Goal: Task Accomplishment & Management: Complete application form

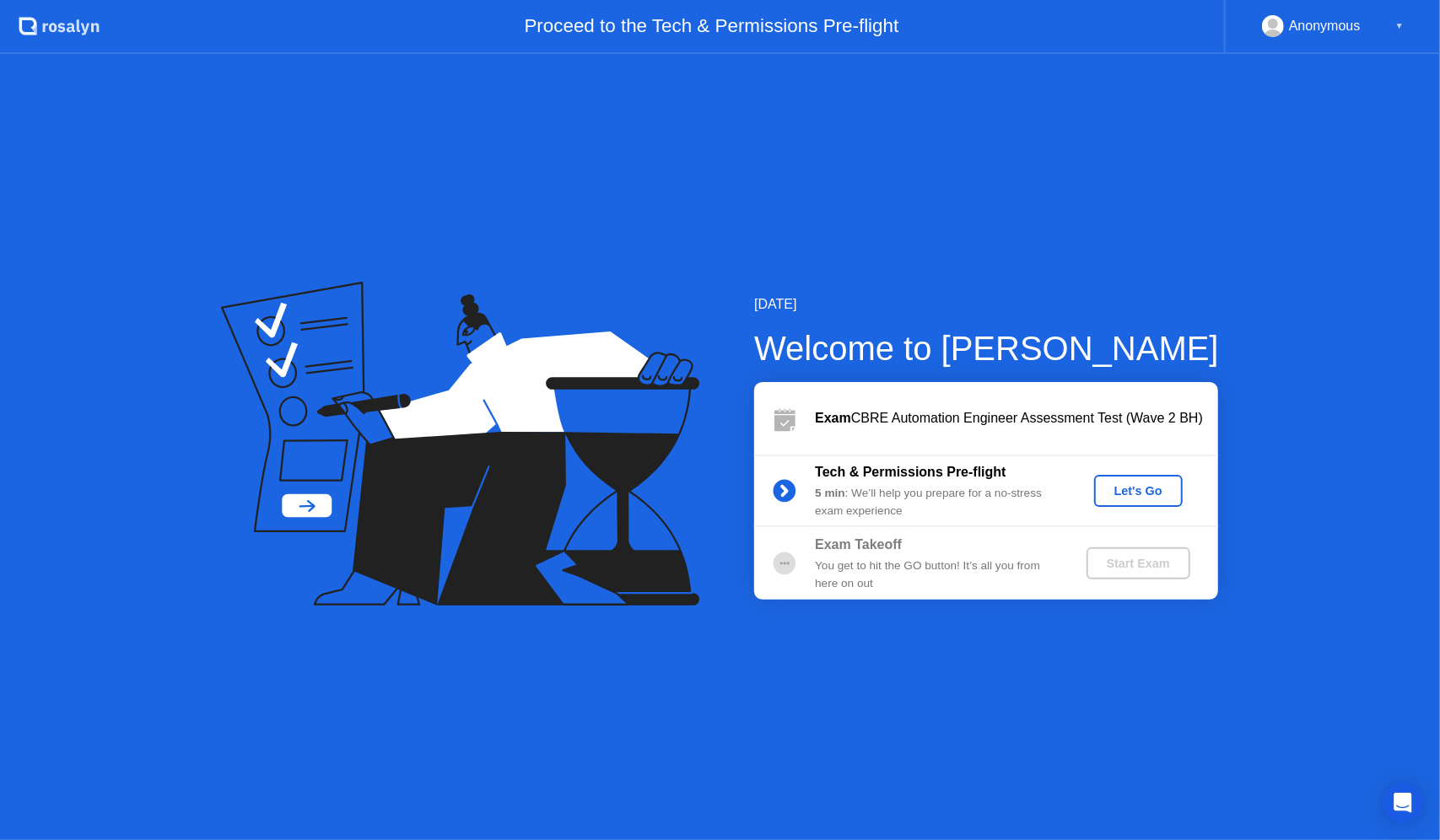
click at [1145, 492] on div "Let's Go" at bounding box center [1138, 491] width 75 height 14
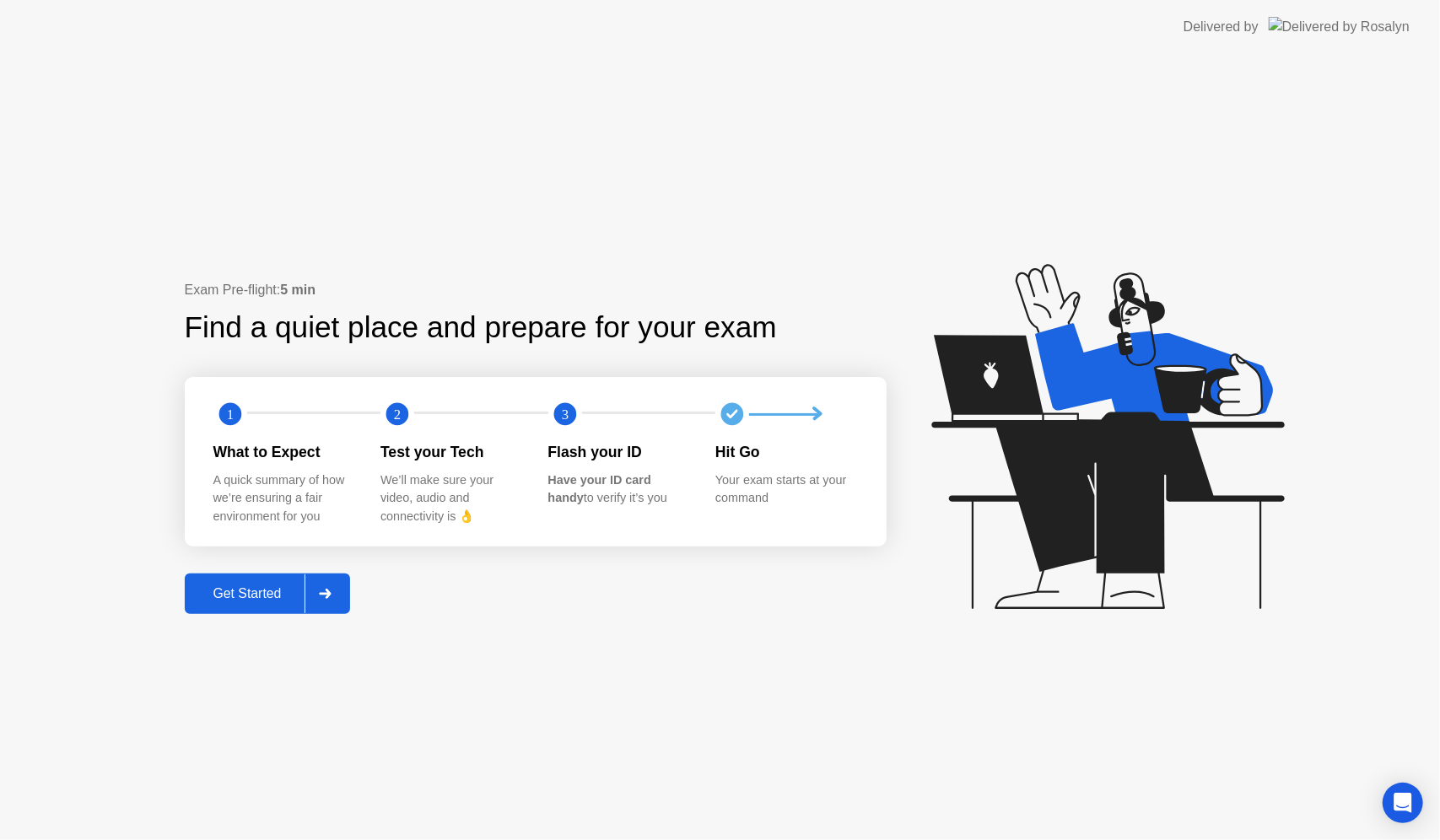
click at [263, 586] on div "Get Started" at bounding box center [247, 594] width 115 height 15
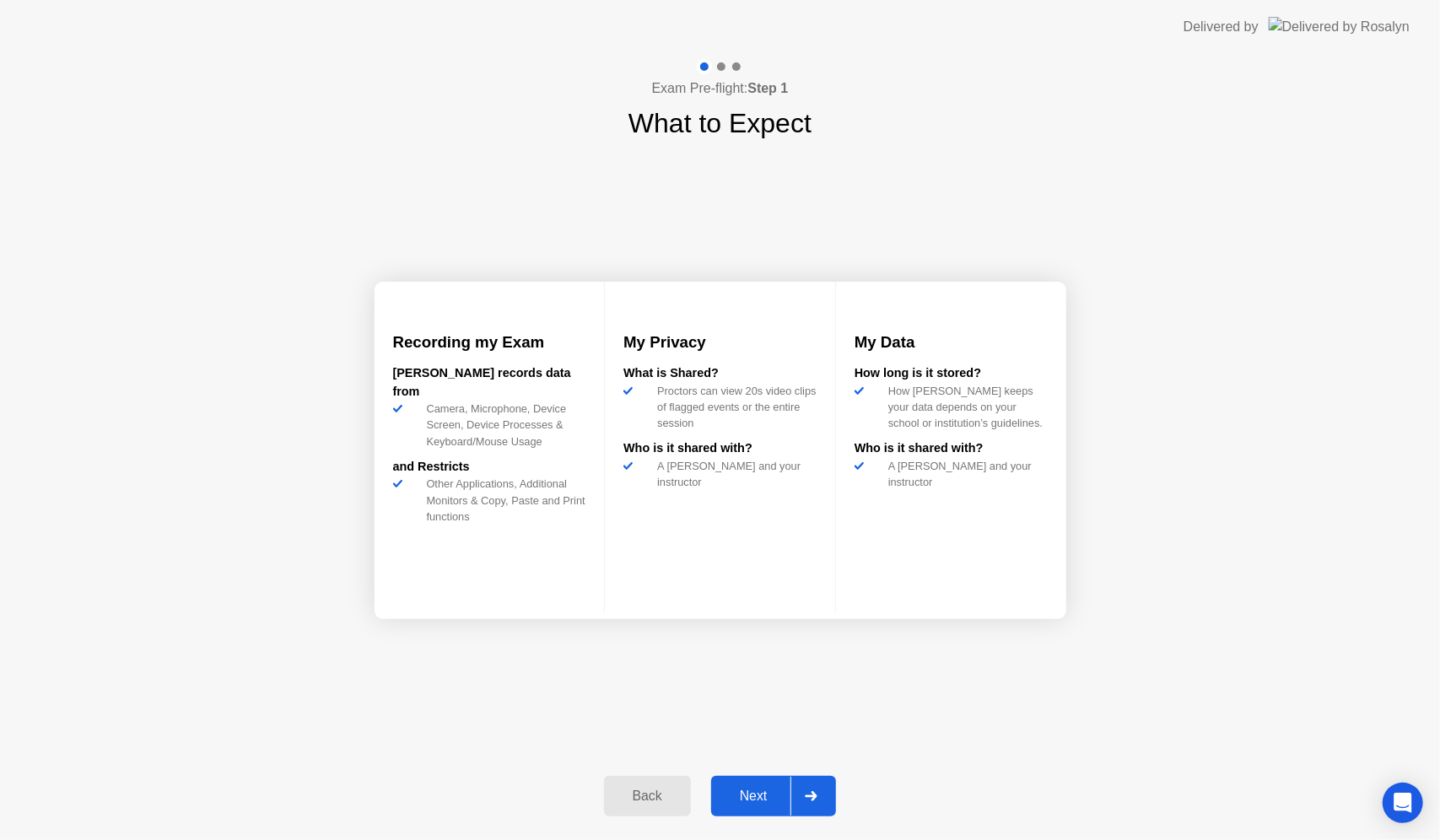
click at [758, 785] on button "Next" at bounding box center [774, 797] width 126 height 41
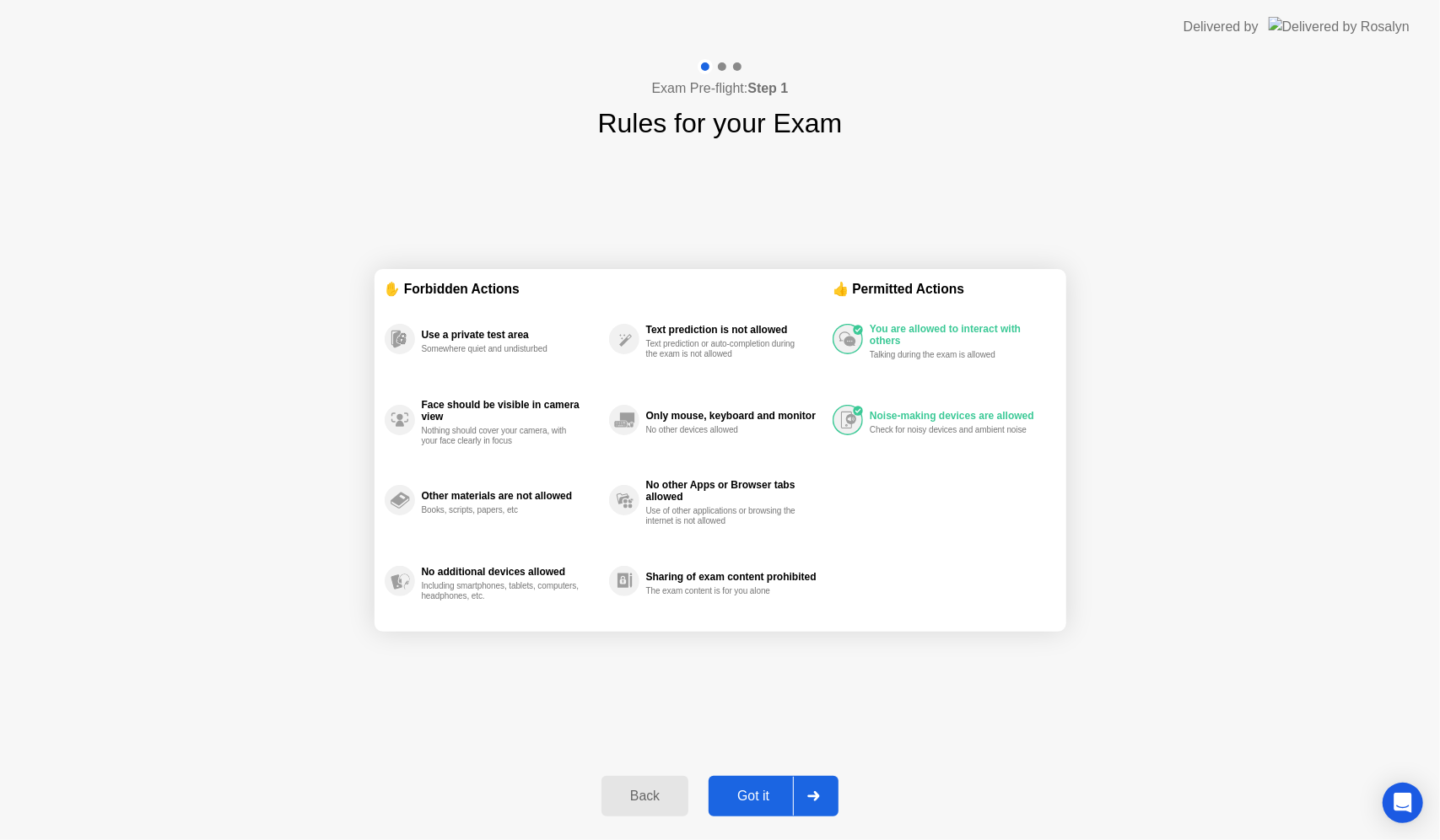
click at [759, 795] on div "Got it" at bounding box center [753, 797] width 79 height 15
select select "**********"
select select "*******"
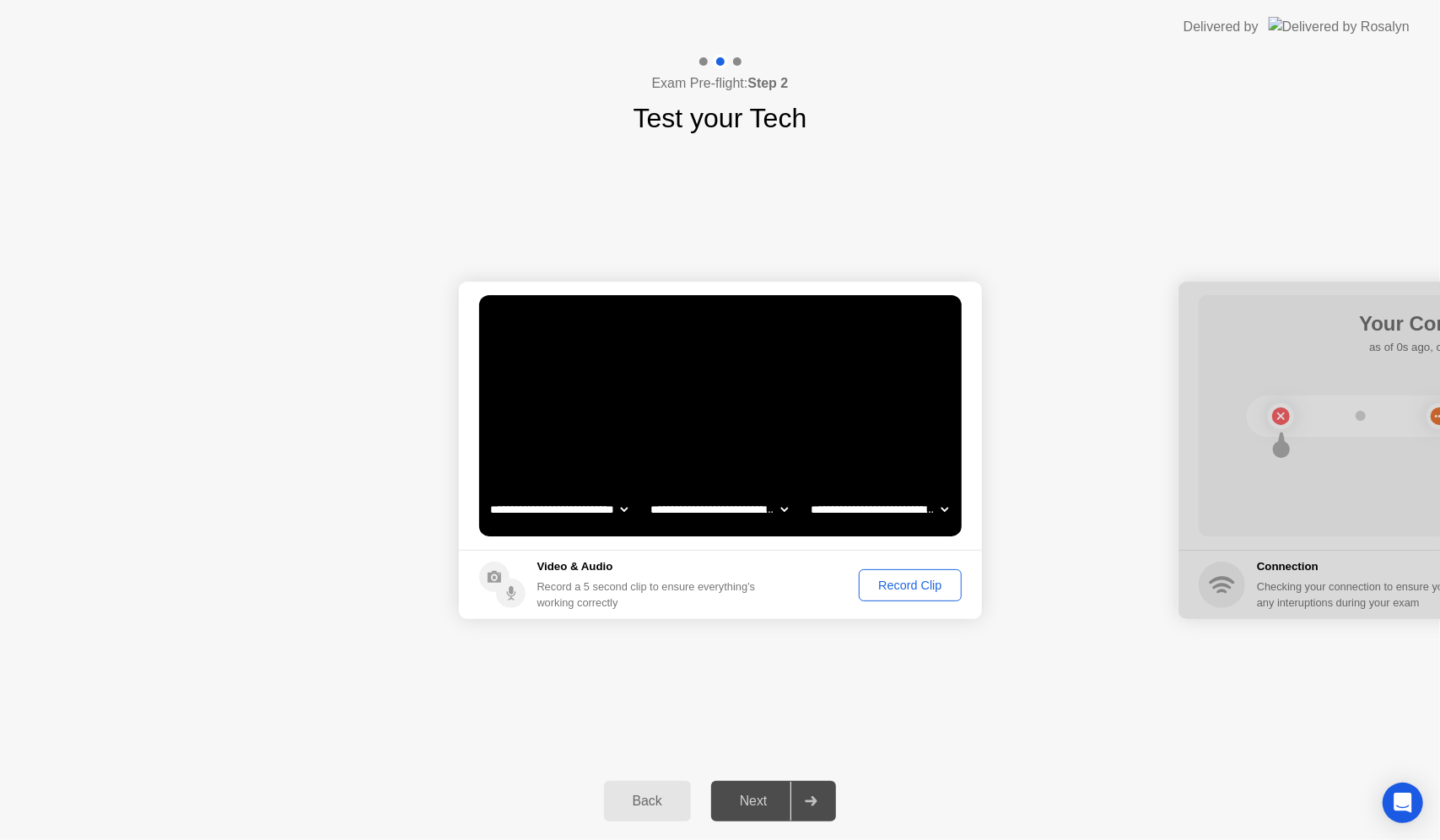
click at [885, 594] on button "Record Clip" at bounding box center [910, 585] width 102 height 32
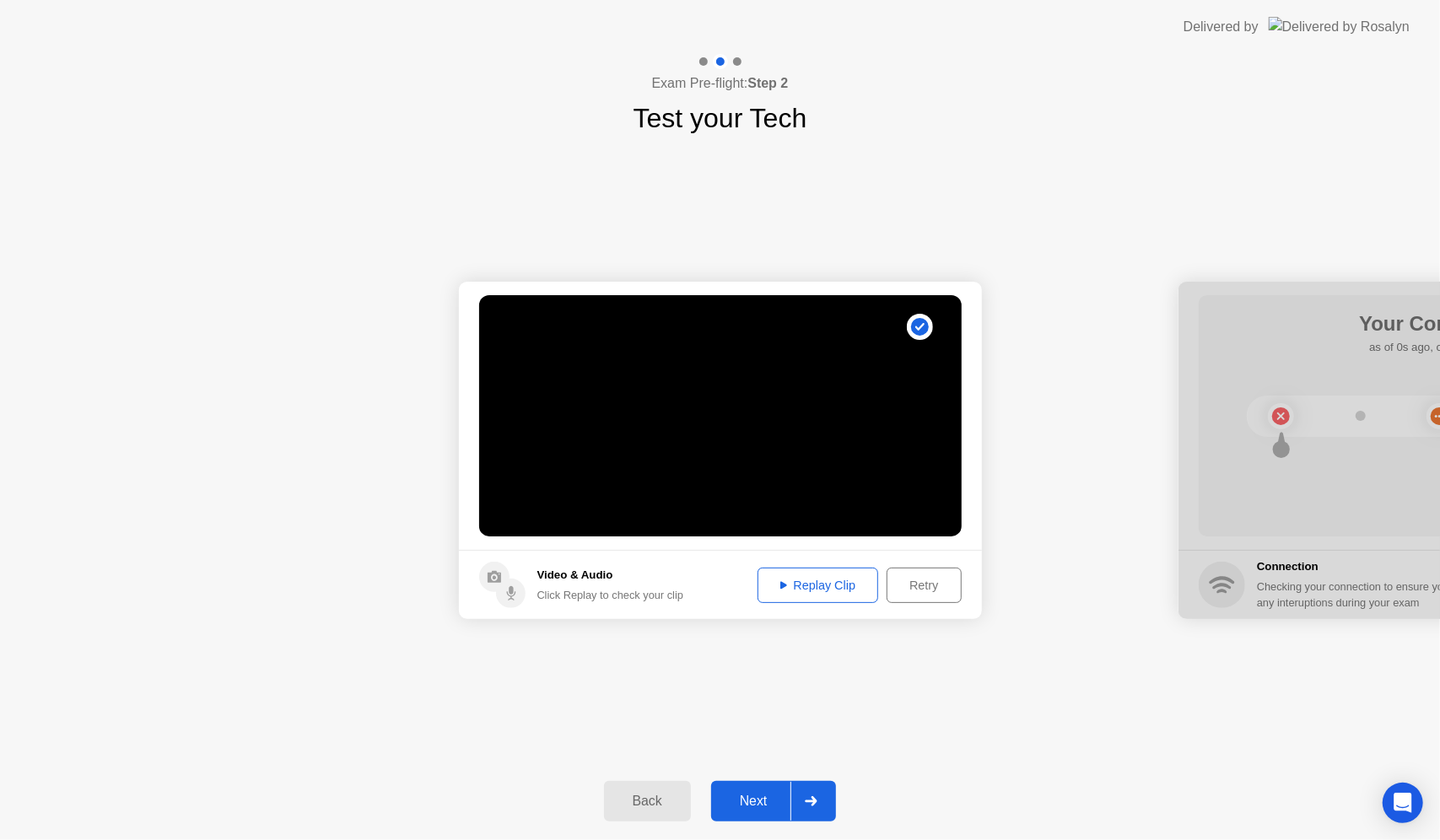
click at [728, 801] on div "Next" at bounding box center [753, 801] width 75 height 15
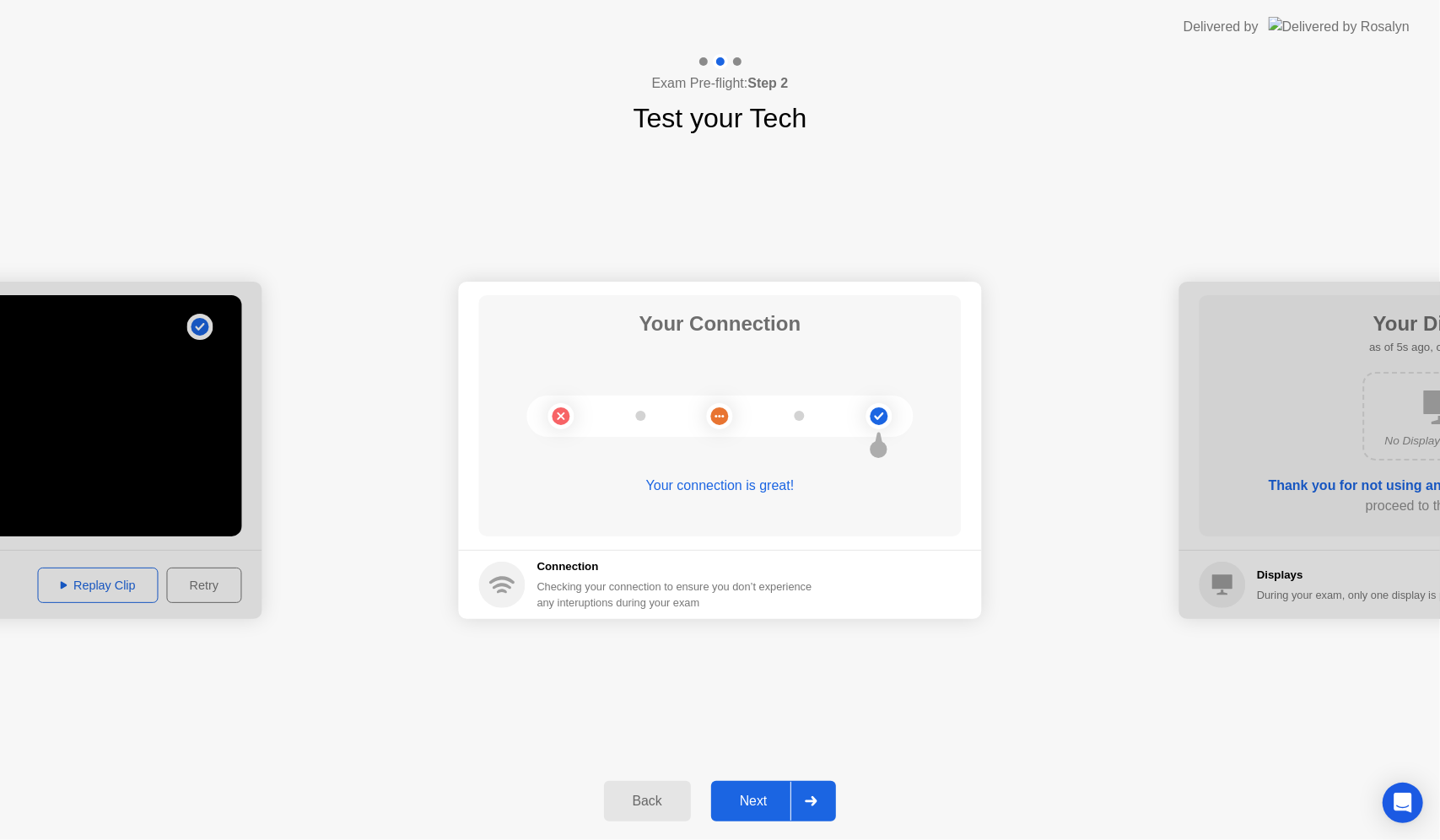
click at [769, 788] on button "Next" at bounding box center [774, 801] width 126 height 41
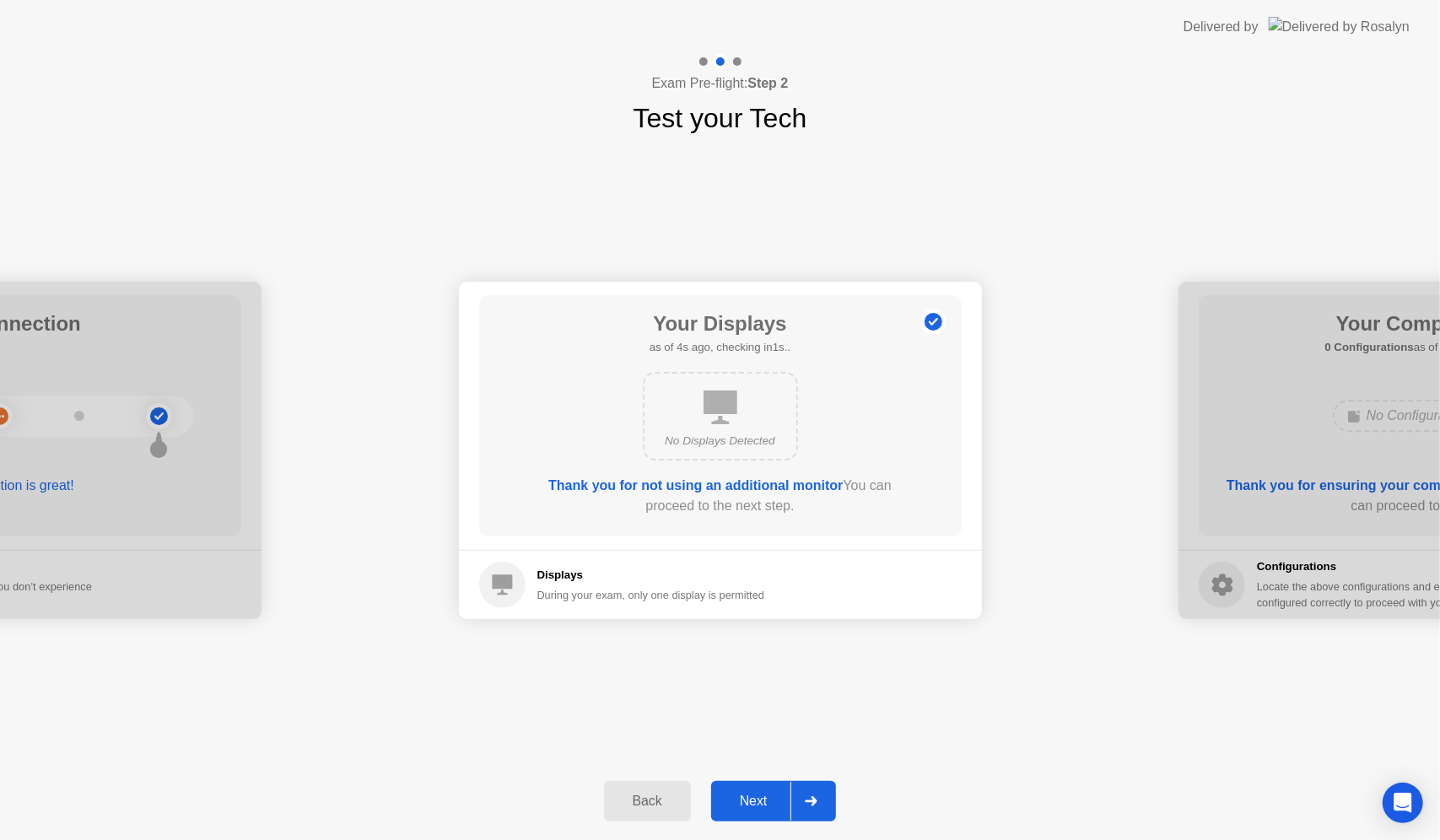
click at [764, 788] on button "Next" at bounding box center [774, 801] width 126 height 41
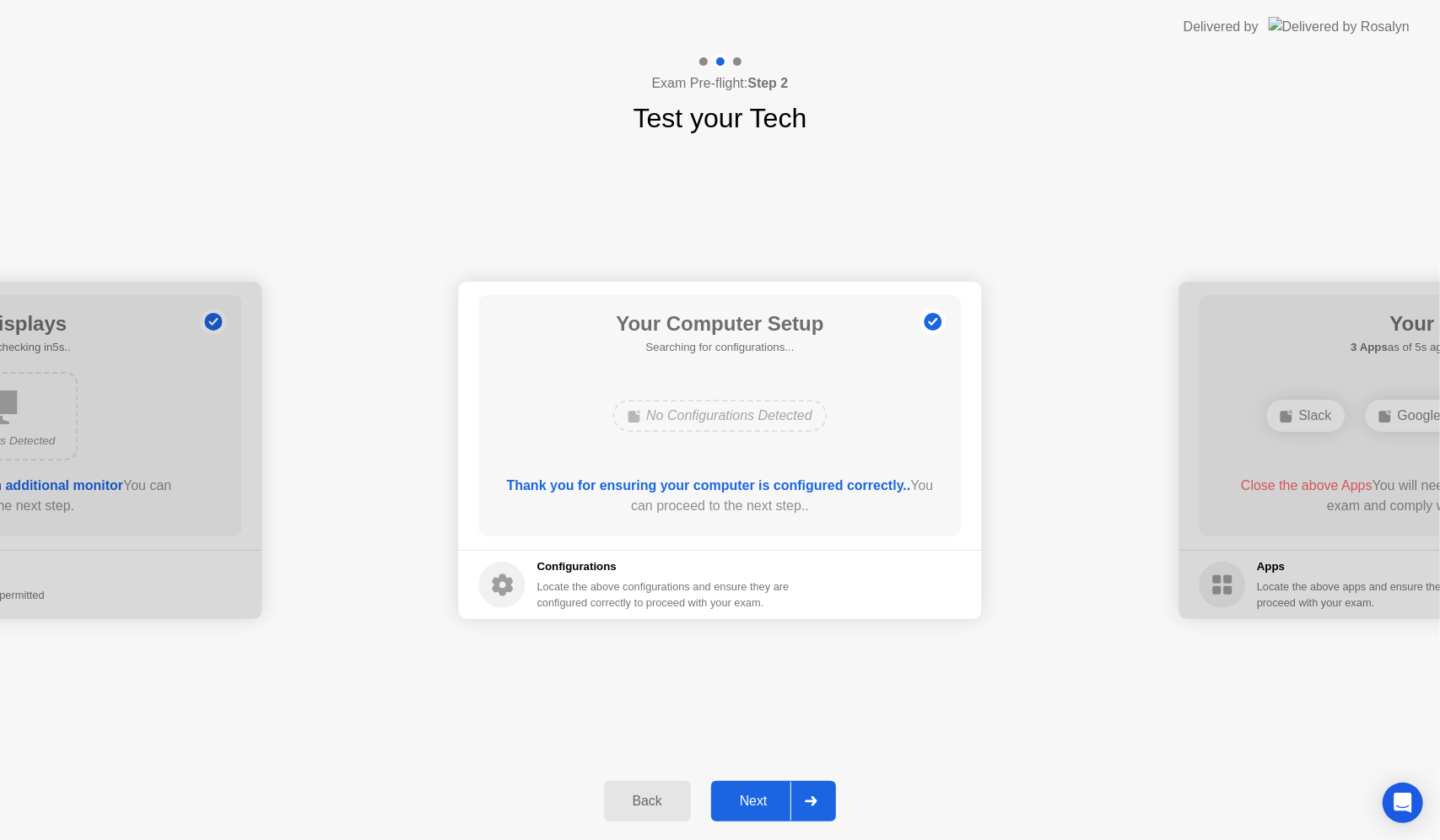
click at [764, 788] on button "Next" at bounding box center [774, 801] width 126 height 41
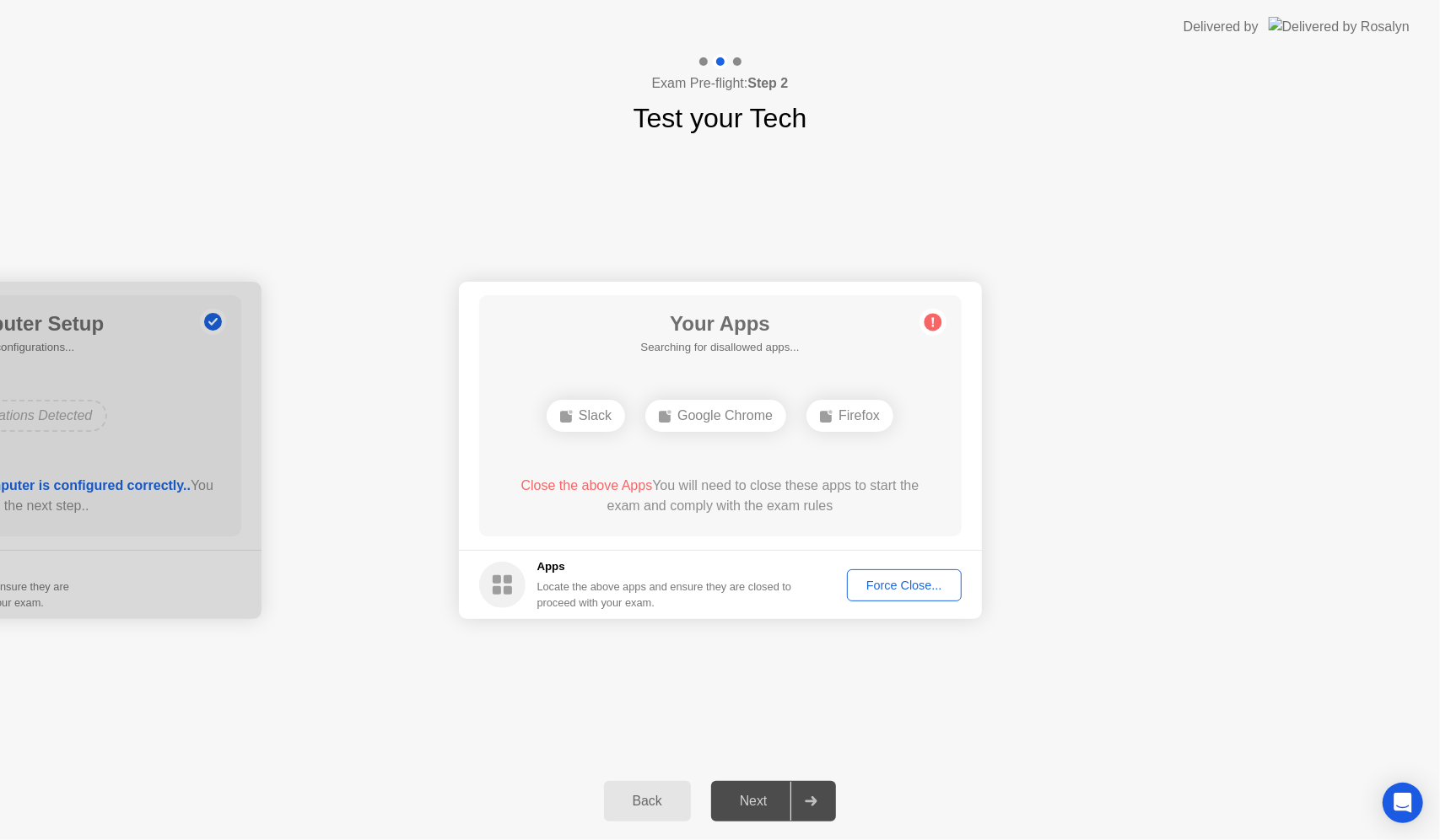
click at [764, 794] on div "Next" at bounding box center [753, 801] width 75 height 15
click at [896, 590] on div "Force Close..." at bounding box center [905, 585] width 103 height 14
click at [761, 800] on div "Next" at bounding box center [753, 801] width 75 height 15
click at [881, 579] on div "Force Close..." at bounding box center [905, 585] width 103 height 14
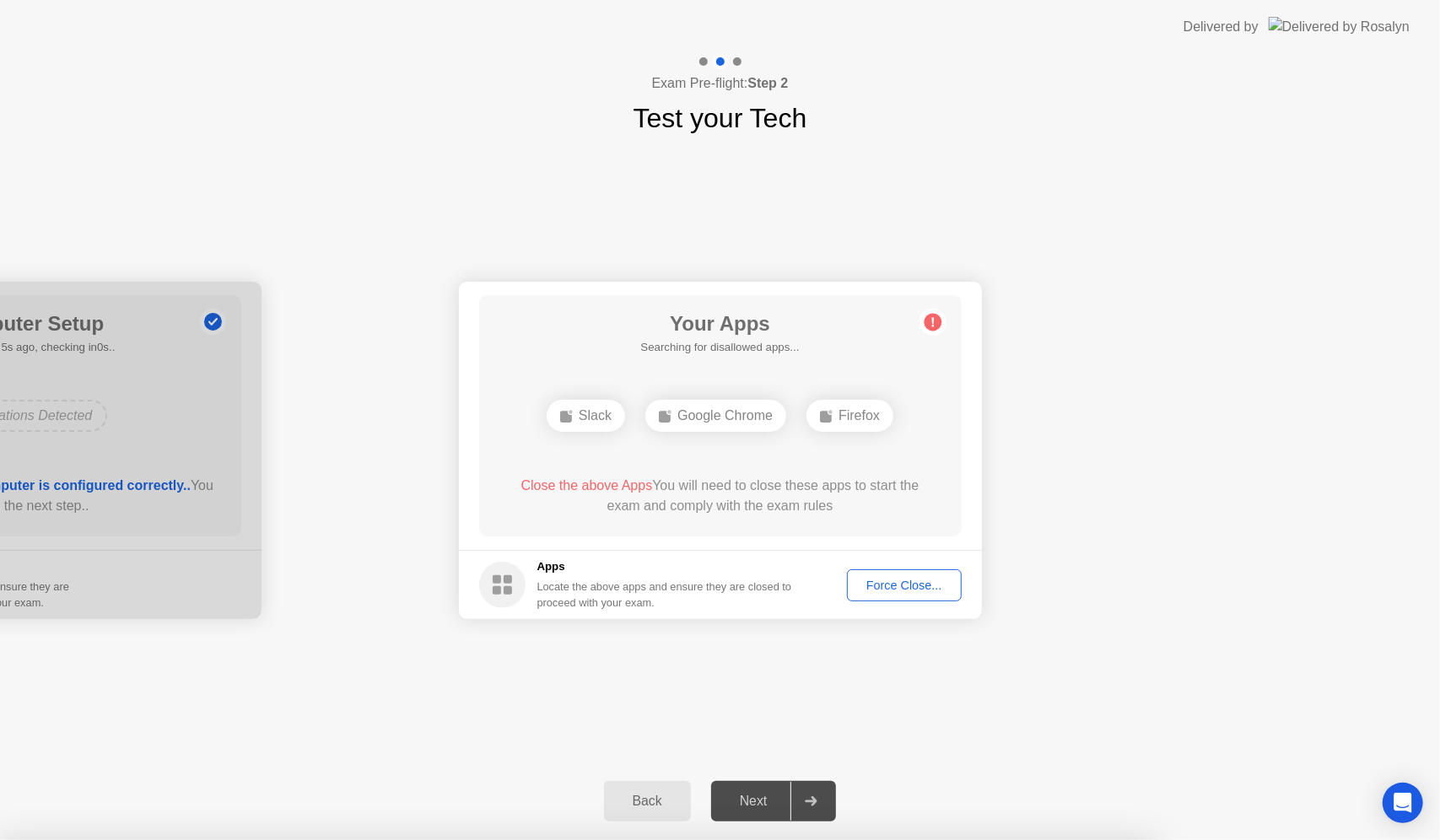
click at [753, 802] on div "Next" at bounding box center [753, 801] width 75 height 15
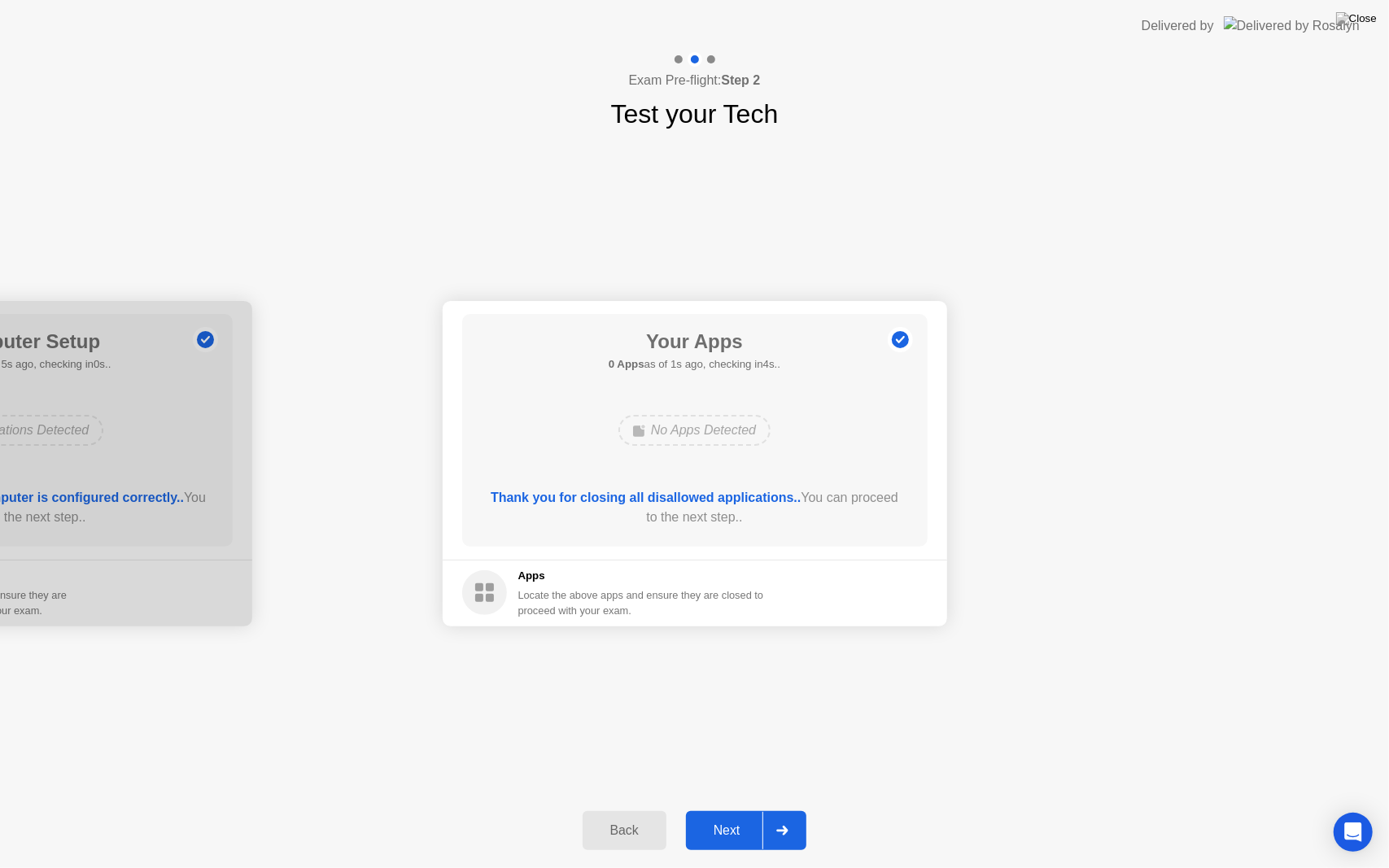
click at [726, 810] on div "Next" at bounding box center [727, 831] width 72 height 14
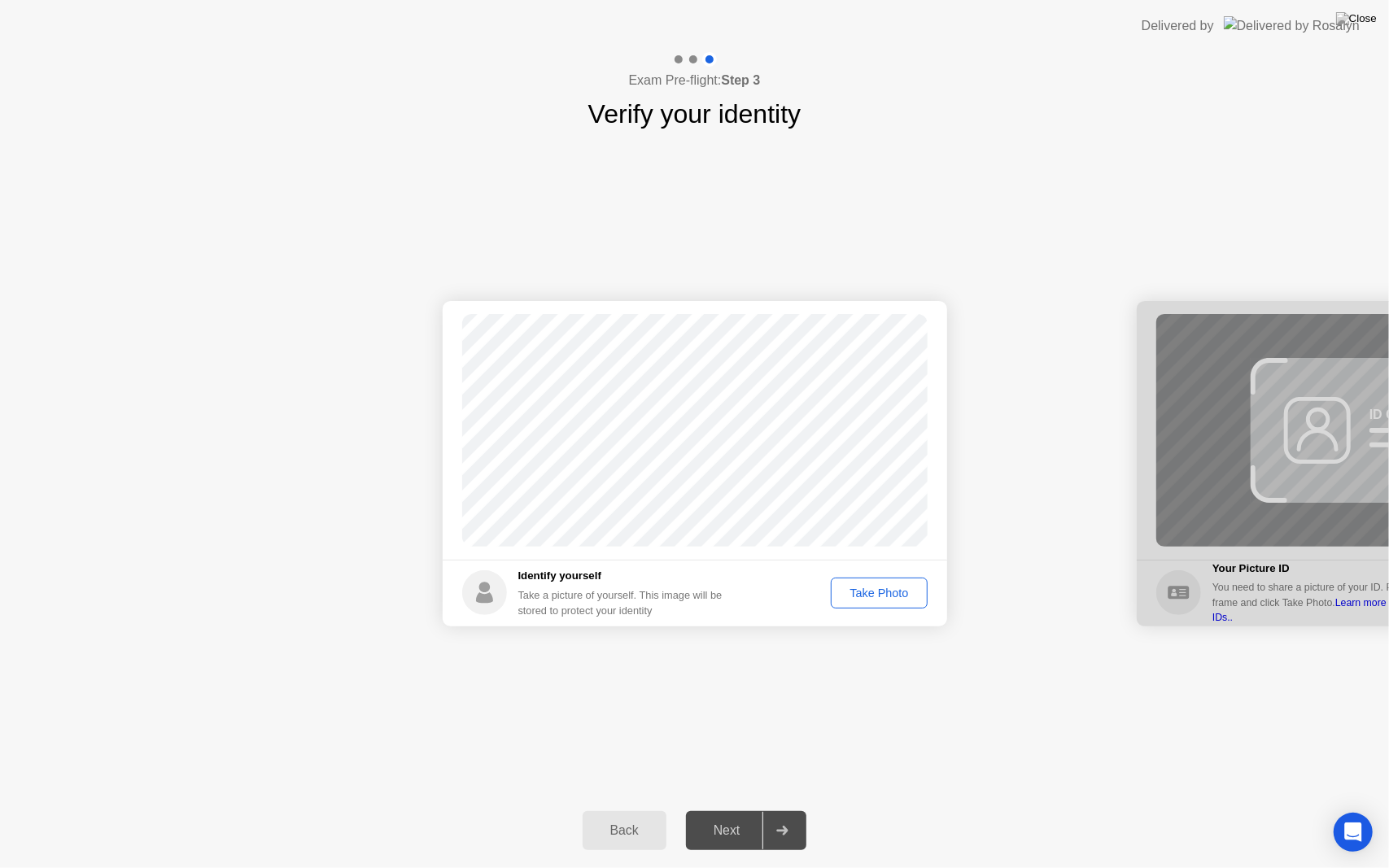
click at [890, 596] on div "Take Photo" at bounding box center [879, 593] width 85 height 13
click at [718, 810] on div "Next" at bounding box center [727, 831] width 72 height 14
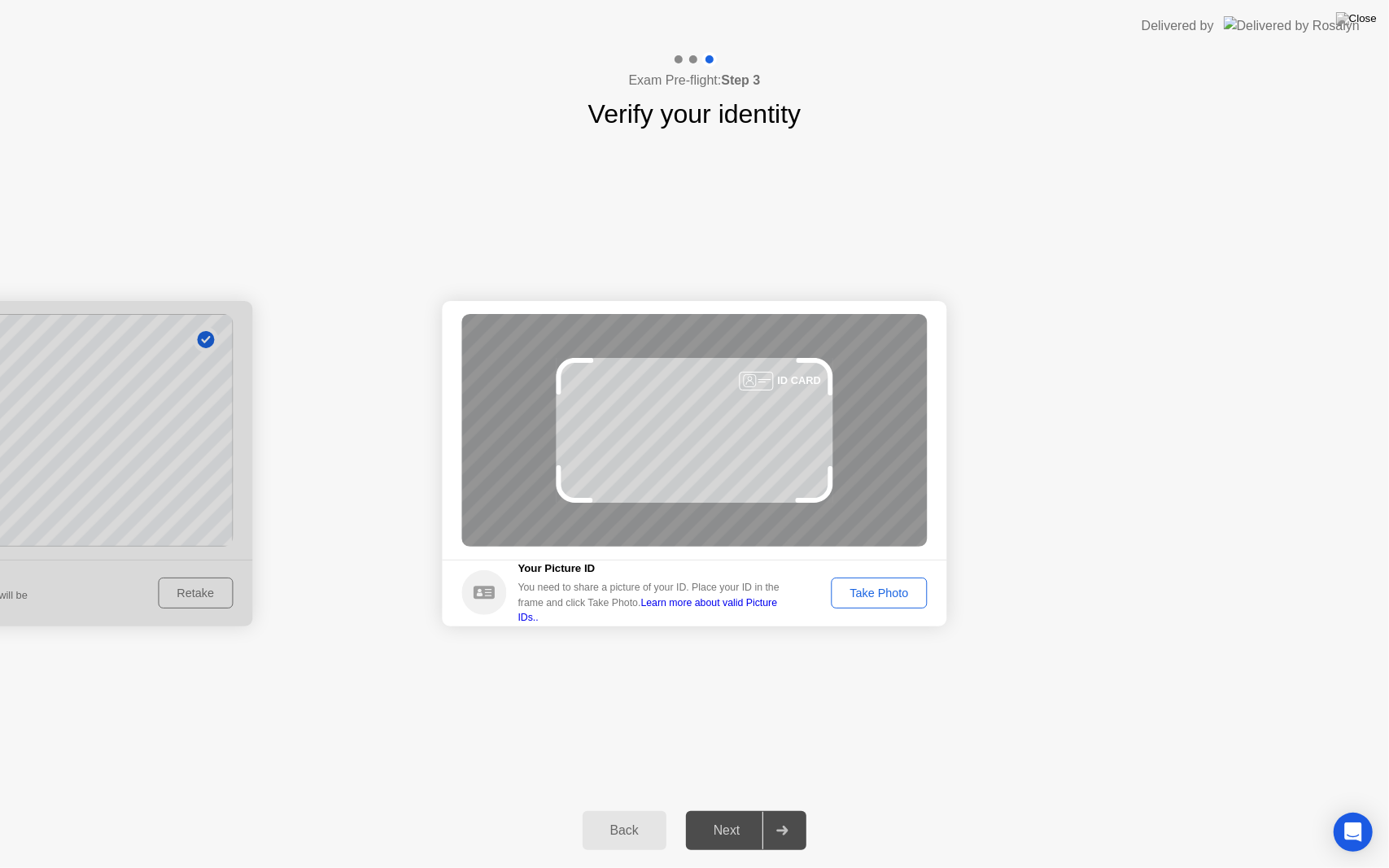
click at [867, 572] on footer "Your Picture ID You need to share a picture of your ID. Place your ID in the fr…" at bounding box center [694, 593] width 505 height 67
click at [859, 587] on div "Take Photo" at bounding box center [879, 593] width 85 height 13
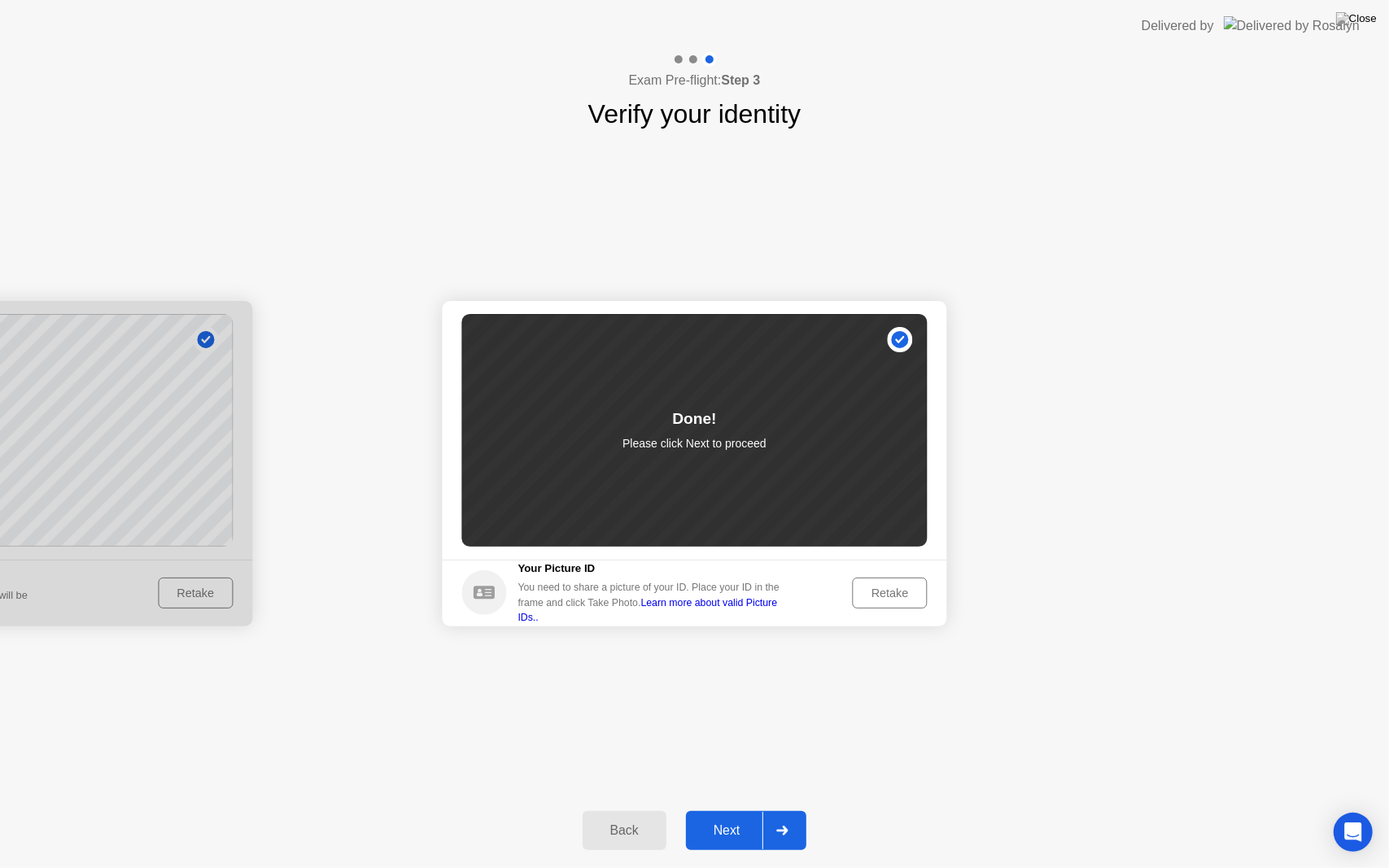
click at [711, 810] on div "Next" at bounding box center [727, 831] width 72 height 14
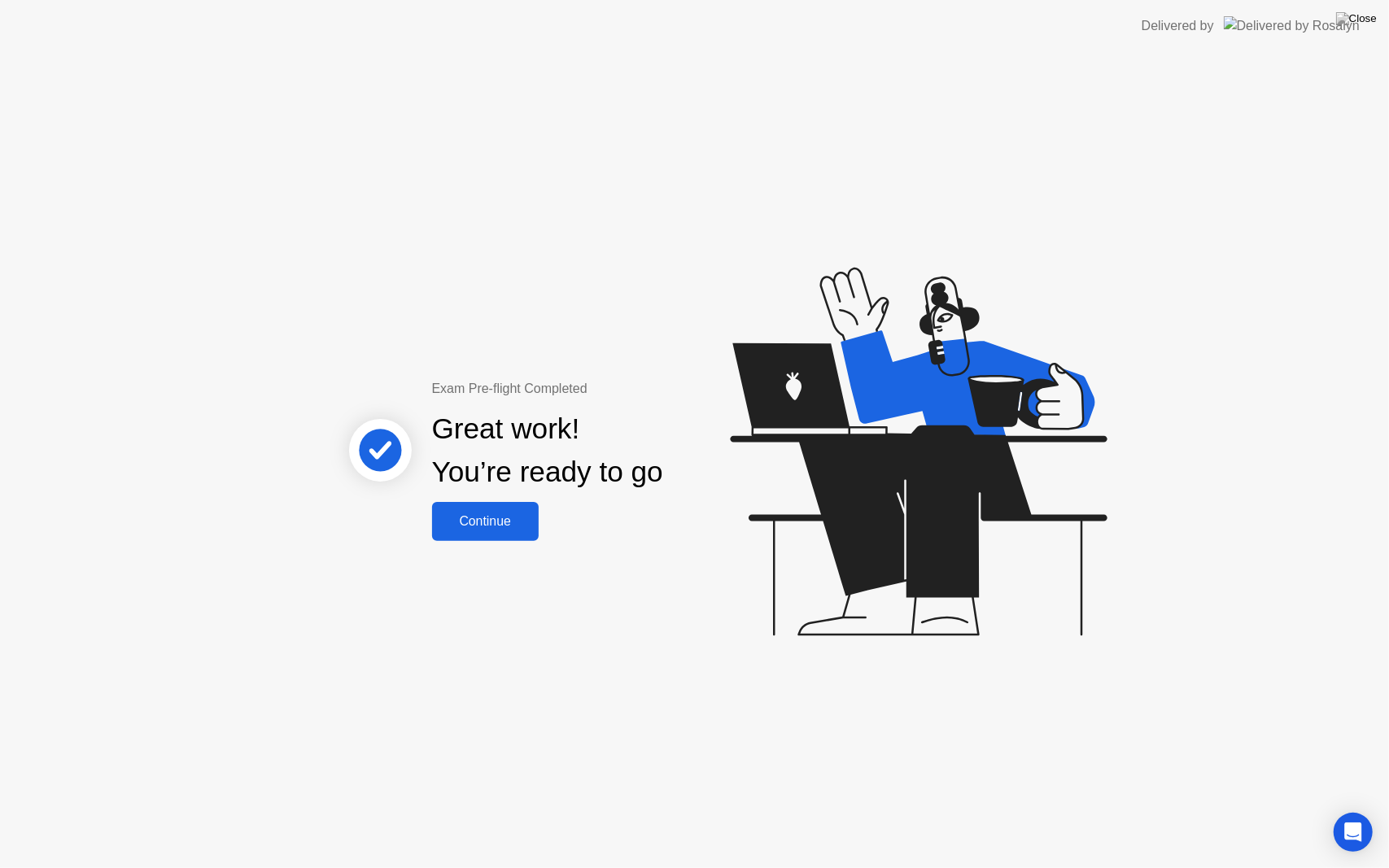
click at [508, 503] on button "Continue" at bounding box center [485, 522] width 107 height 39
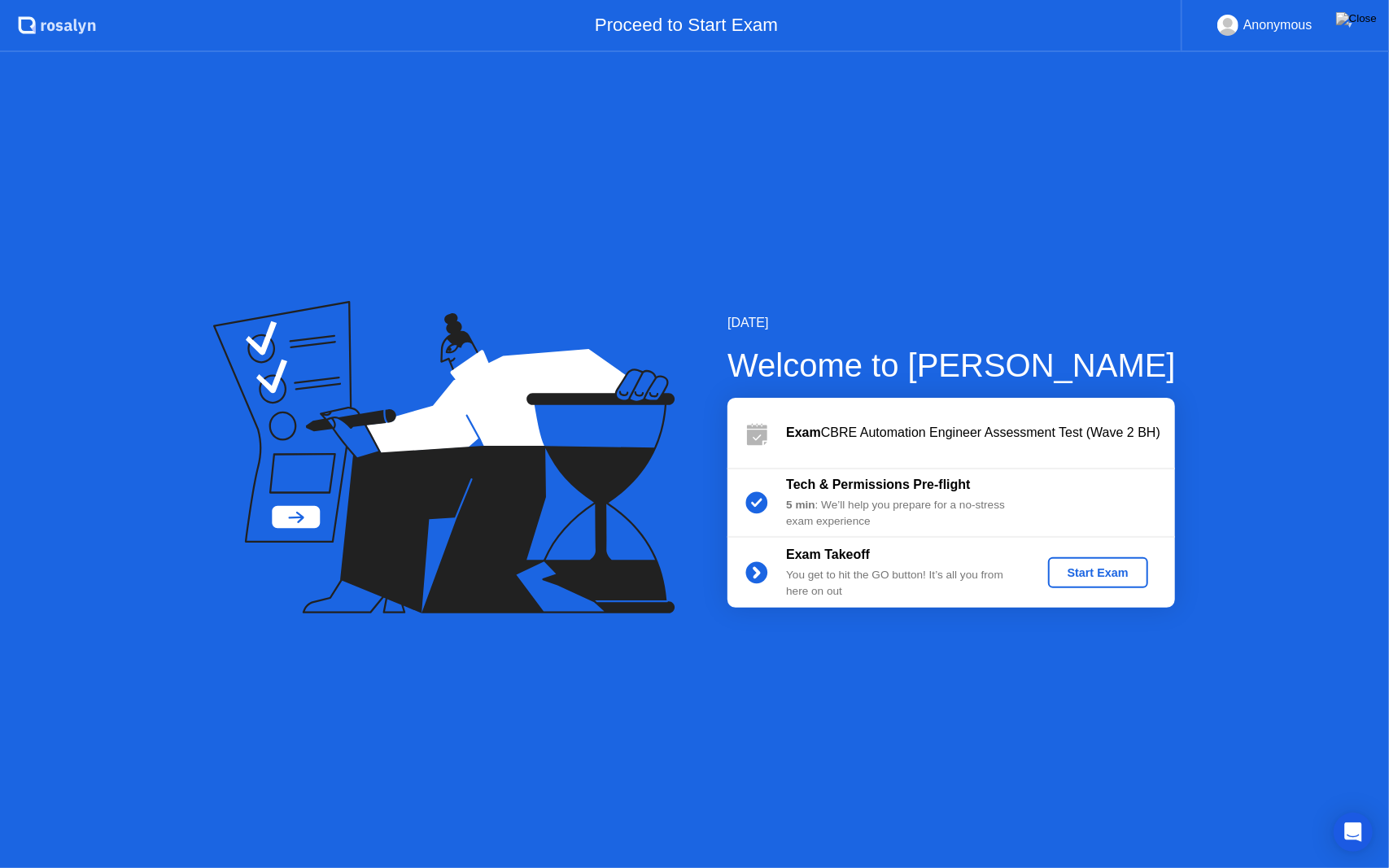
click at [1083, 569] on div "Start Exam" at bounding box center [1099, 572] width 87 height 13
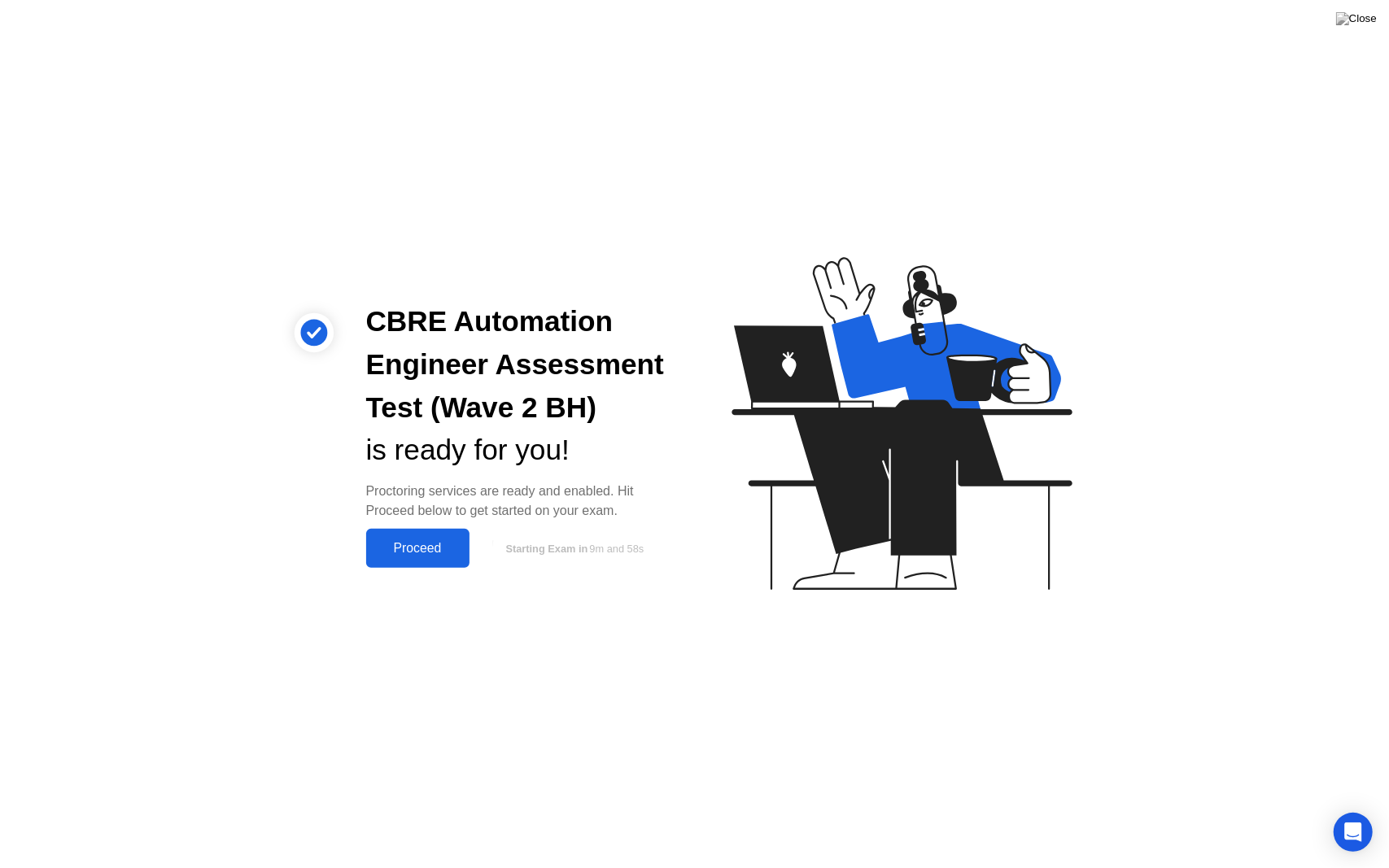
click at [450, 552] on div "Proceed" at bounding box center [418, 548] width 93 height 14
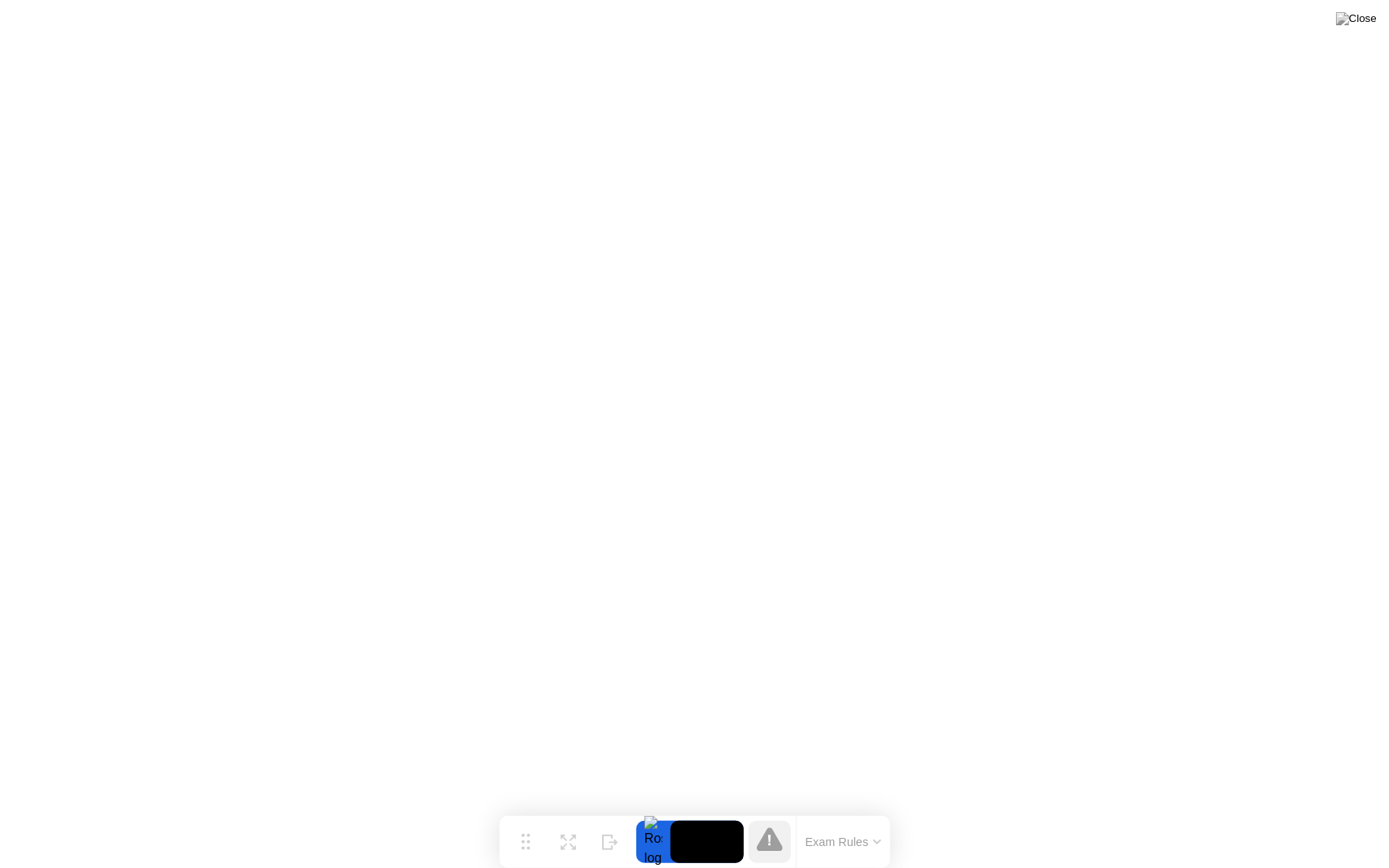
click at [764, 810] on icon at bounding box center [769, 840] width 26 height 26
click at [652, 810] on div at bounding box center [654, 842] width 34 height 43
click at [720, 810] on video at bounding box center [707, 842] width 73 height 43
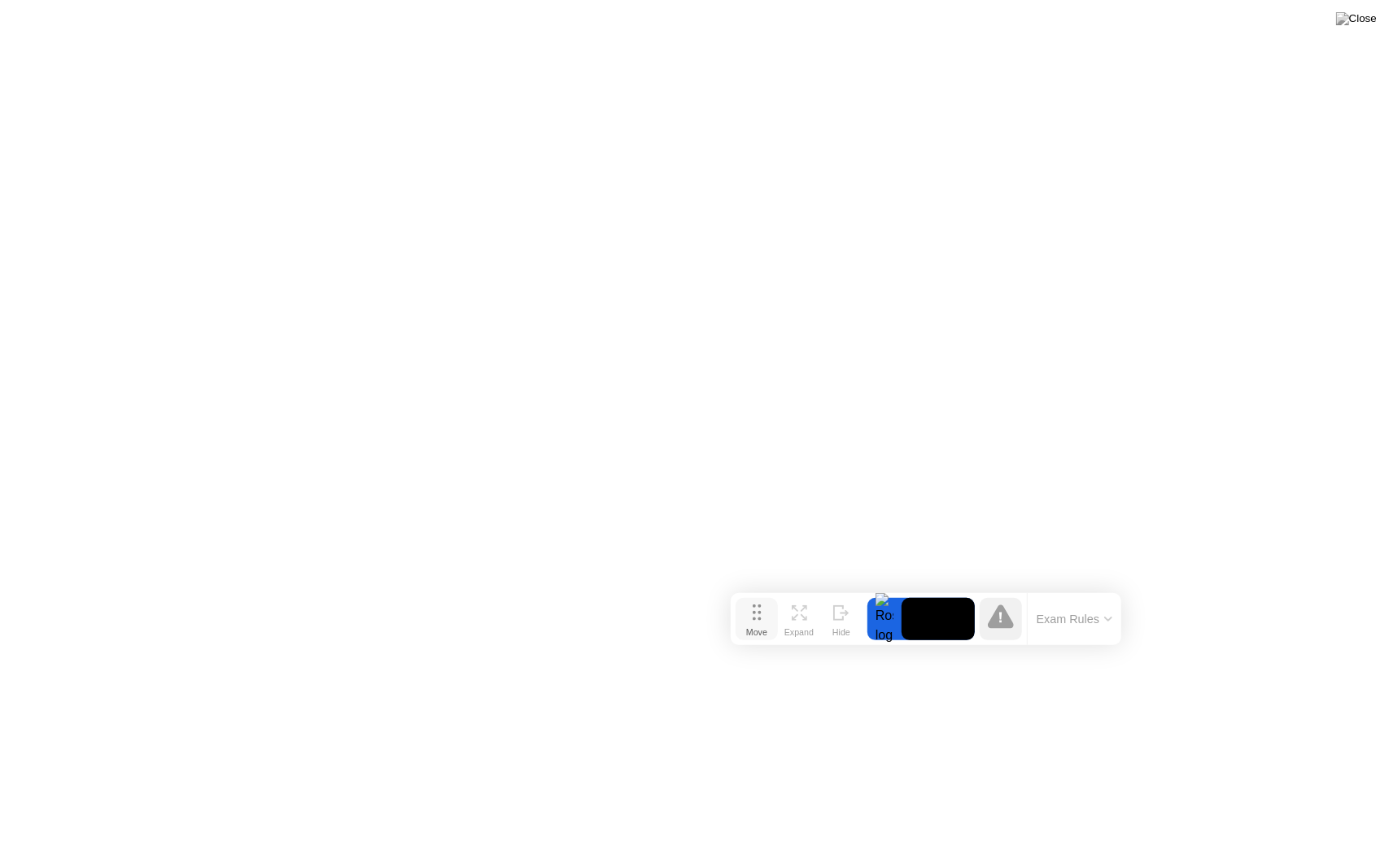
drag, startPoint x: 535, startPoint y: 845, endPoint x: 766, endPoint y: 621, distance: 321.8
click at [766, 628] on div "Move" at bounding box center [757, 632] width 21 height 10
click at [809, 630] on div "Expand" at bounding box center [799, 632] width 29 height 10
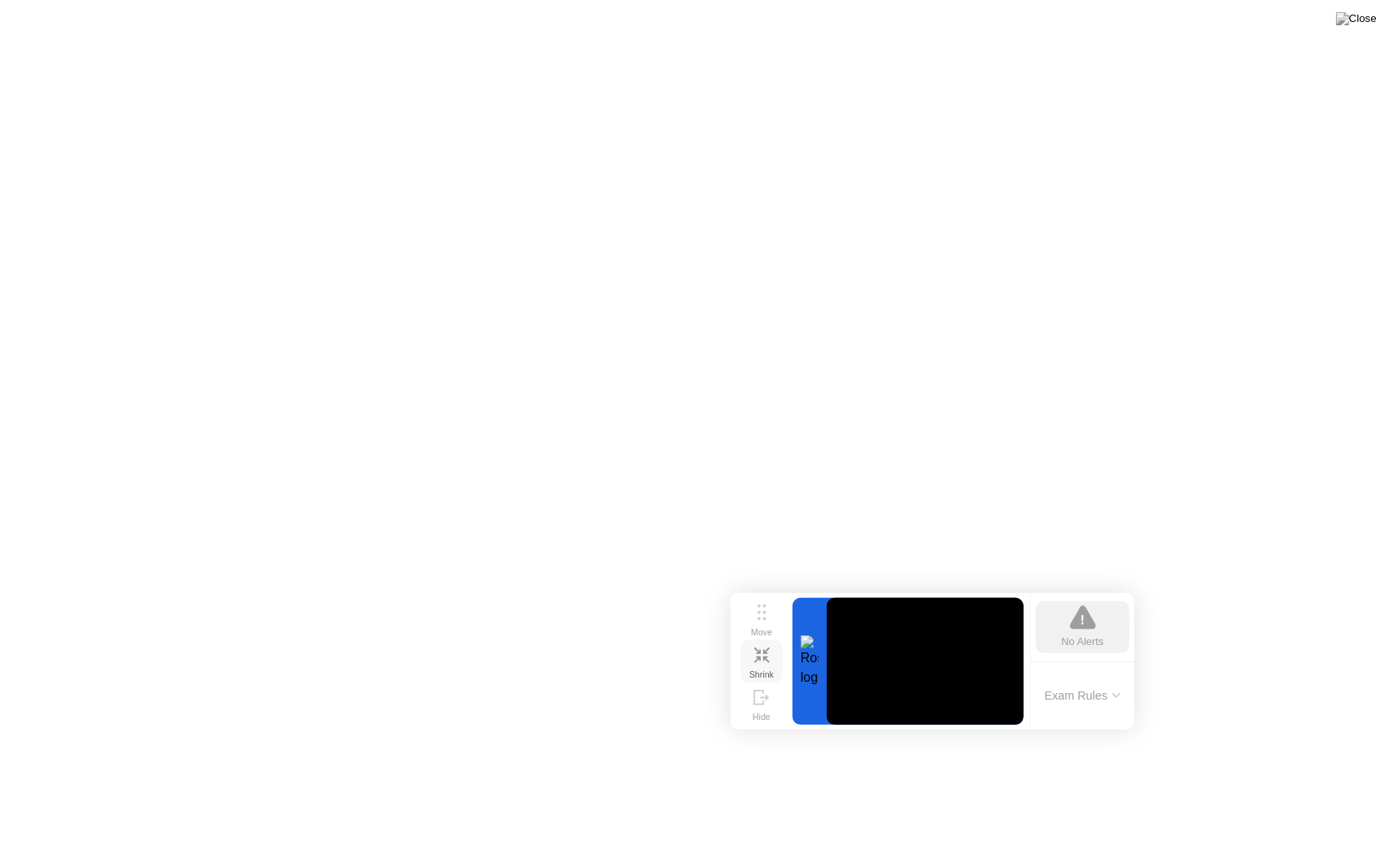
click at [763, 669] on div "Shrink" at bounding box center [761, 674] width 24 height 10
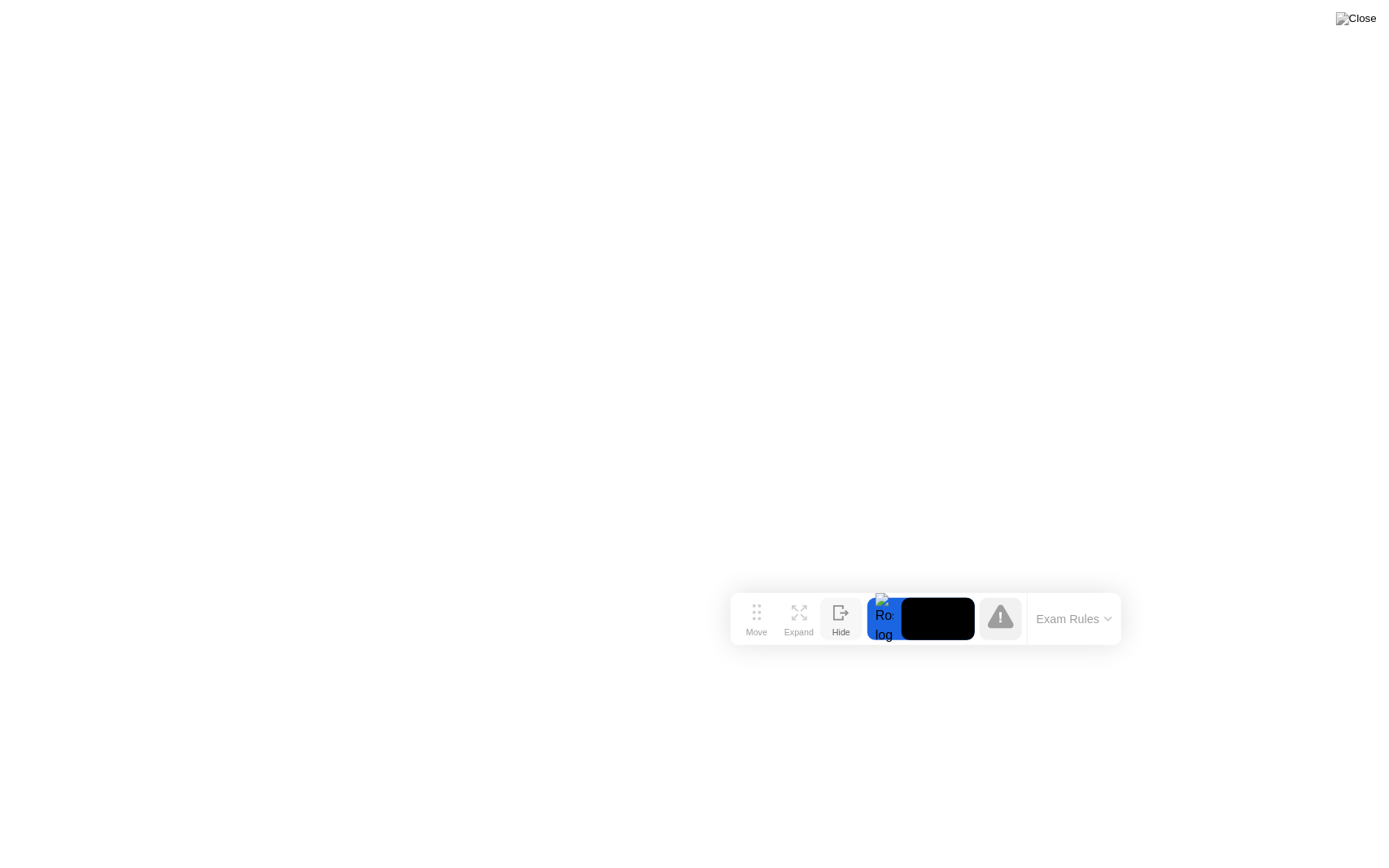
click at [846, 621] on div at bounding box center [841, 619] width 16 height 15
click at [1319, 810] on div "Show" at bounding box center [1324, 855] width 22 height 10
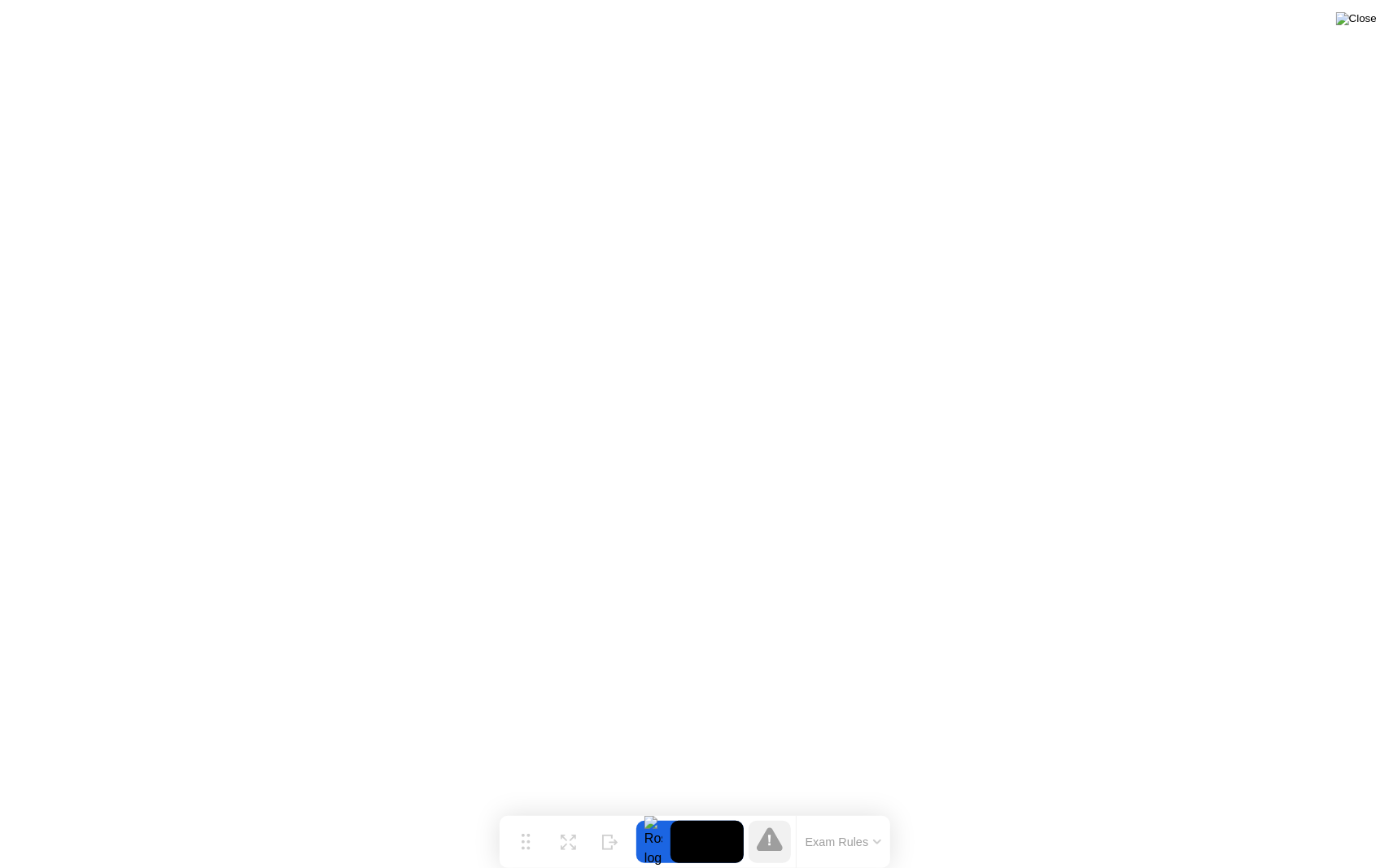
click at [1368, 14] on img at bounding box center [1357, 19] width 41 height 13
click at [1365, 22] on img at bounding box center [1357, 19] width 41 height 13
click at [1361, 17] on img at bounding box center [1357, 19] width 41 height 13
